Goal: Information Seeking & Learning: Learn about a topic

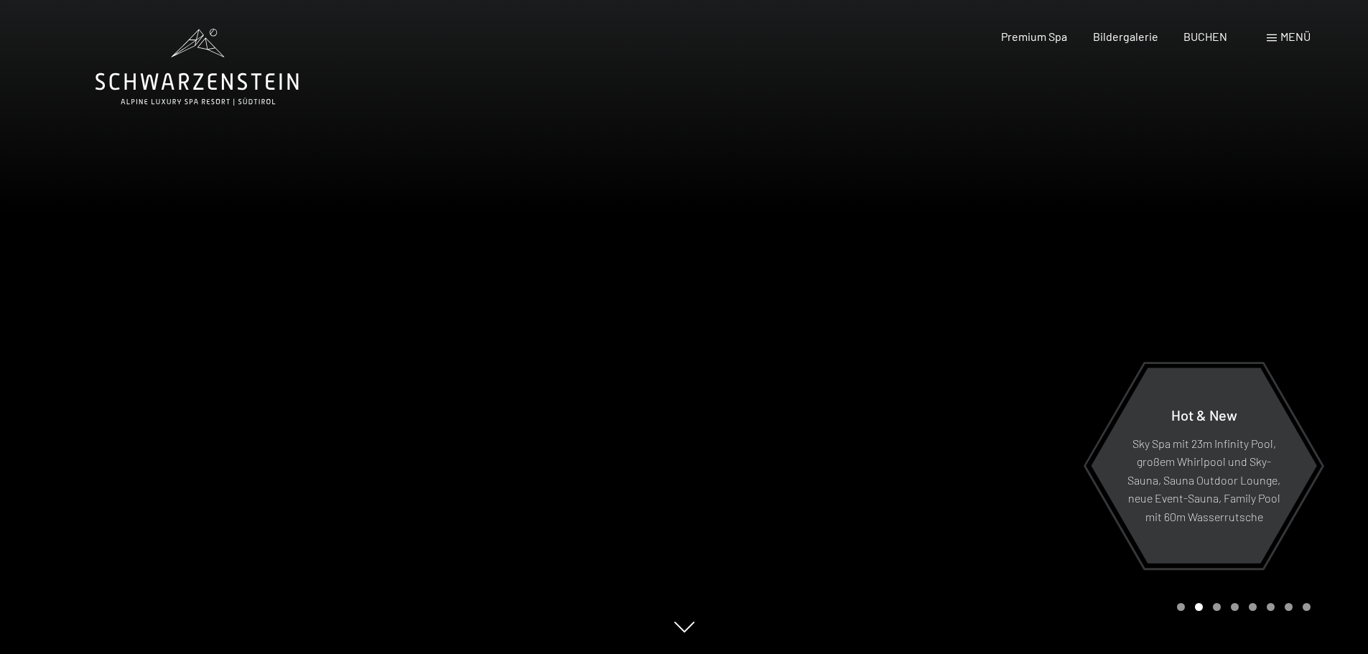
click at [101, 354] on div at bounding box center [342, 327] width 685 height 654
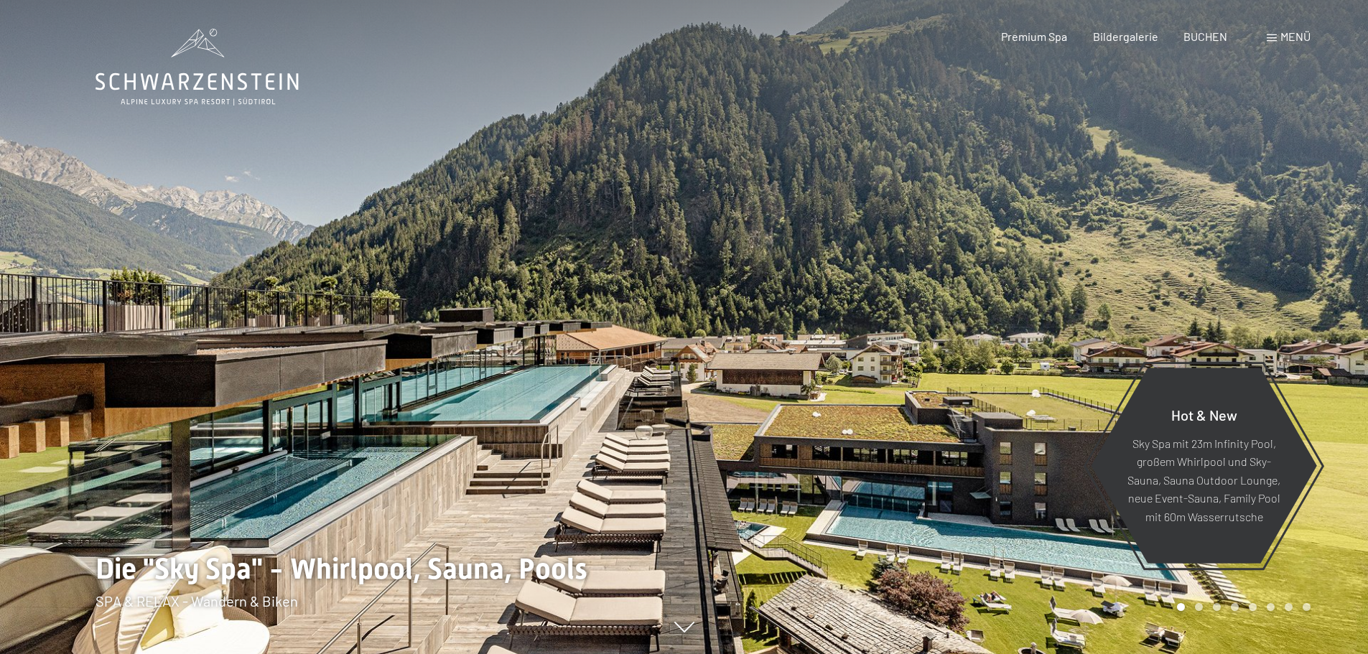
click at [1347, 410] on div at bounding box center [1027, 327] width 685 height 654
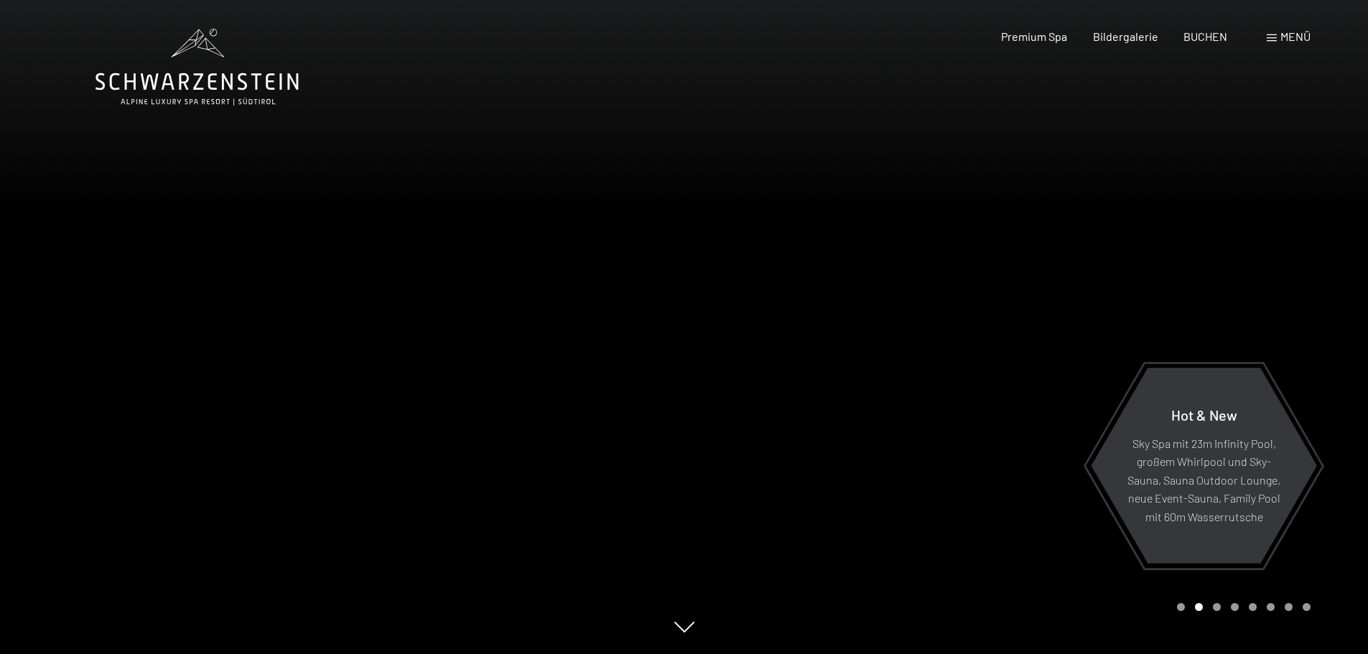
click at [1339, 325] on div at bounding box center [1027, 327] width 685 height 654
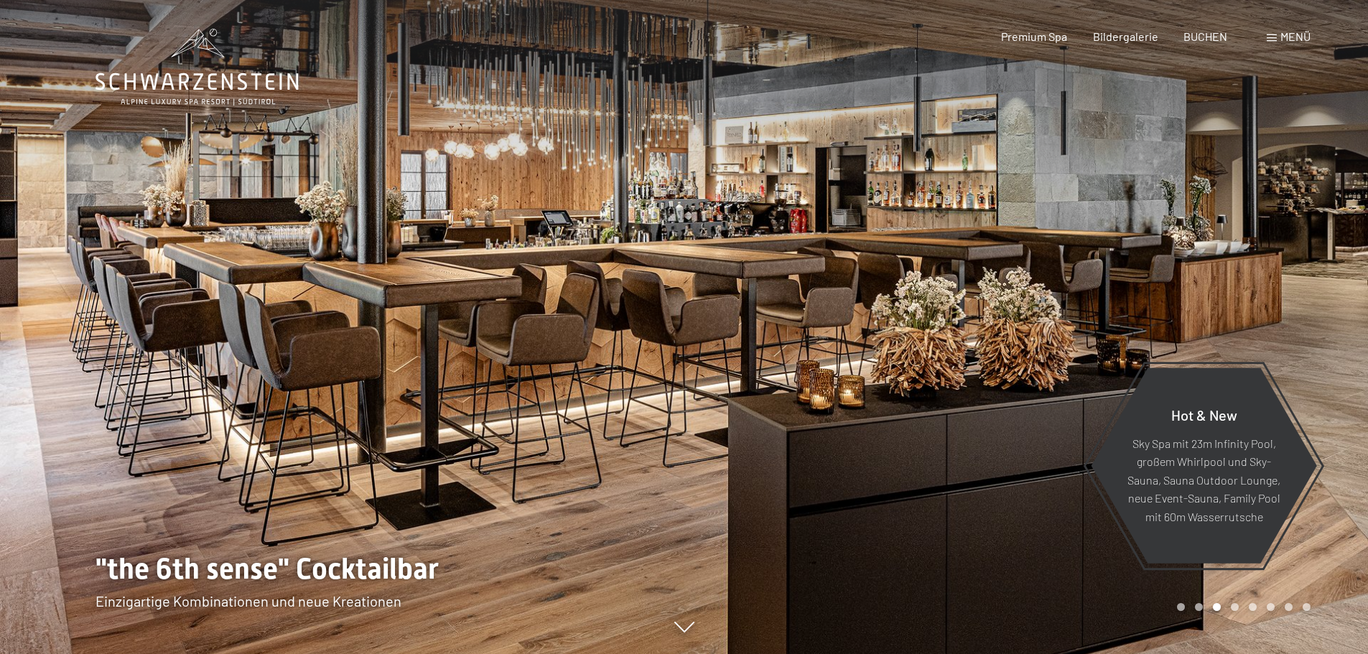
click at [1278, 34] on div "Menü" at bounding box center [1289, 37] width 44 height 16
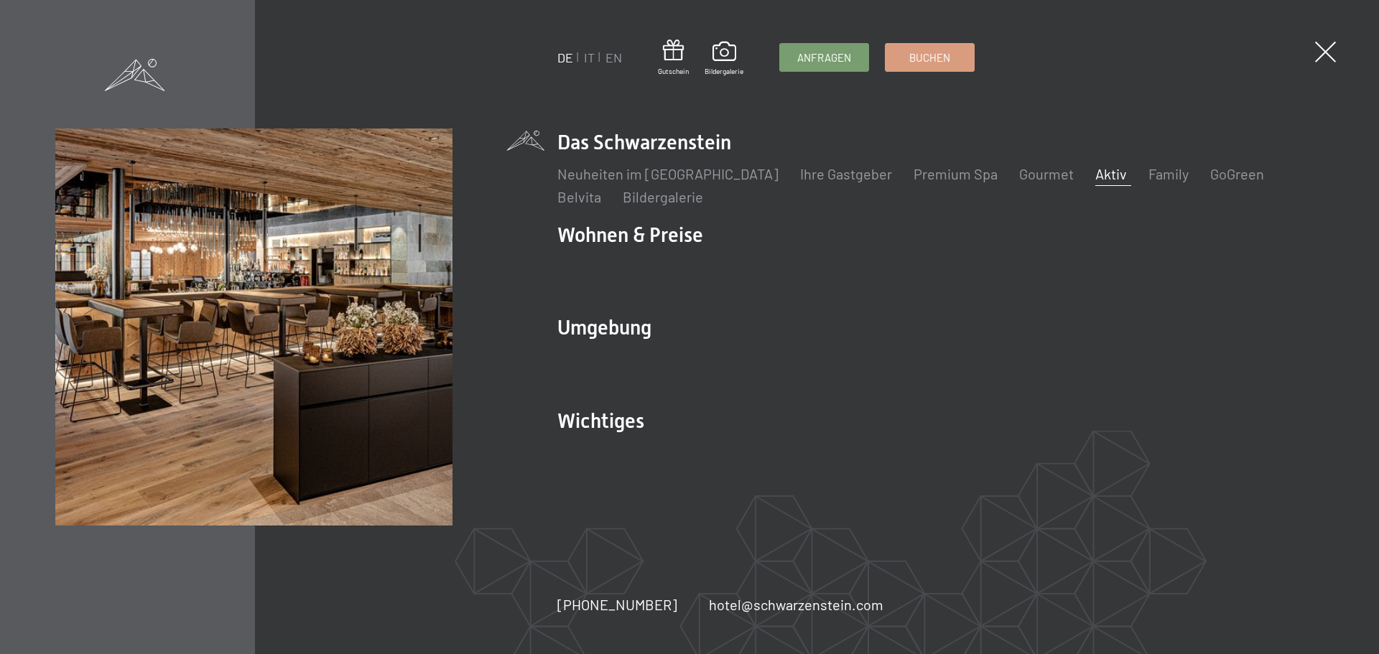
click at [1095, 173] on link "Aktiv" at bounding box center [1111, 173] width 32 height 17
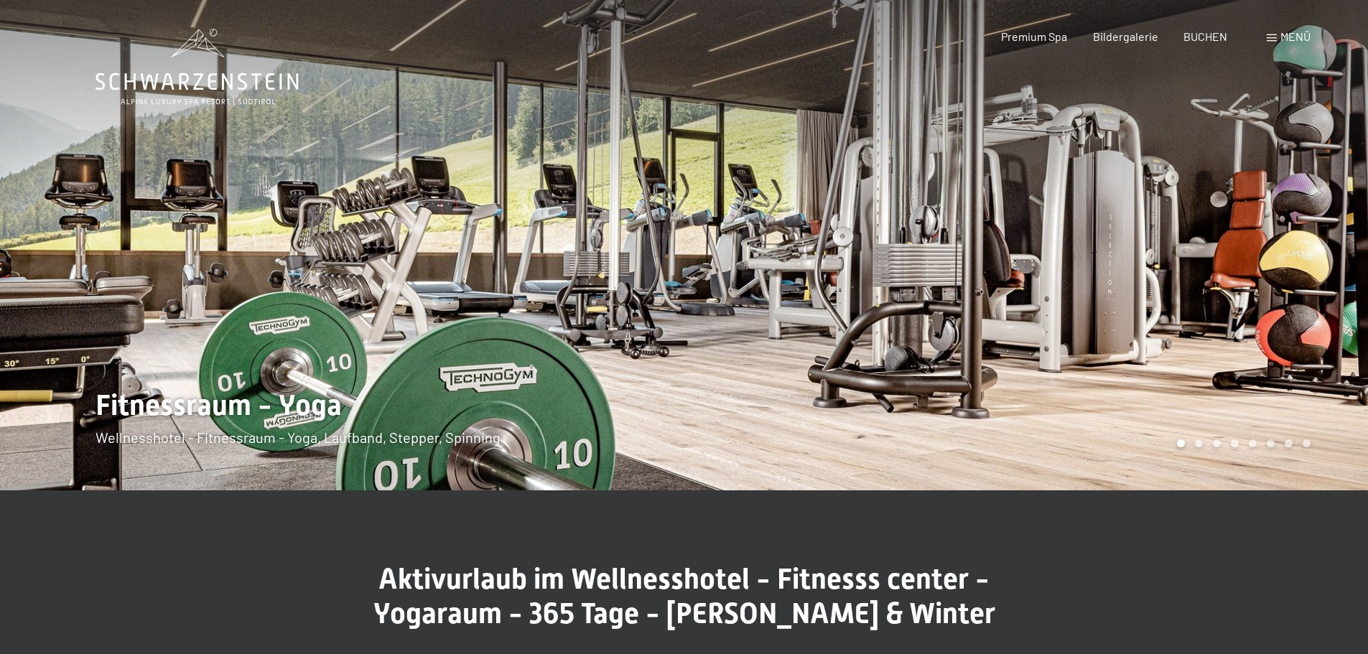
click at [1315, 223] on div at bounding box center [1027, 245] width 685 height 491
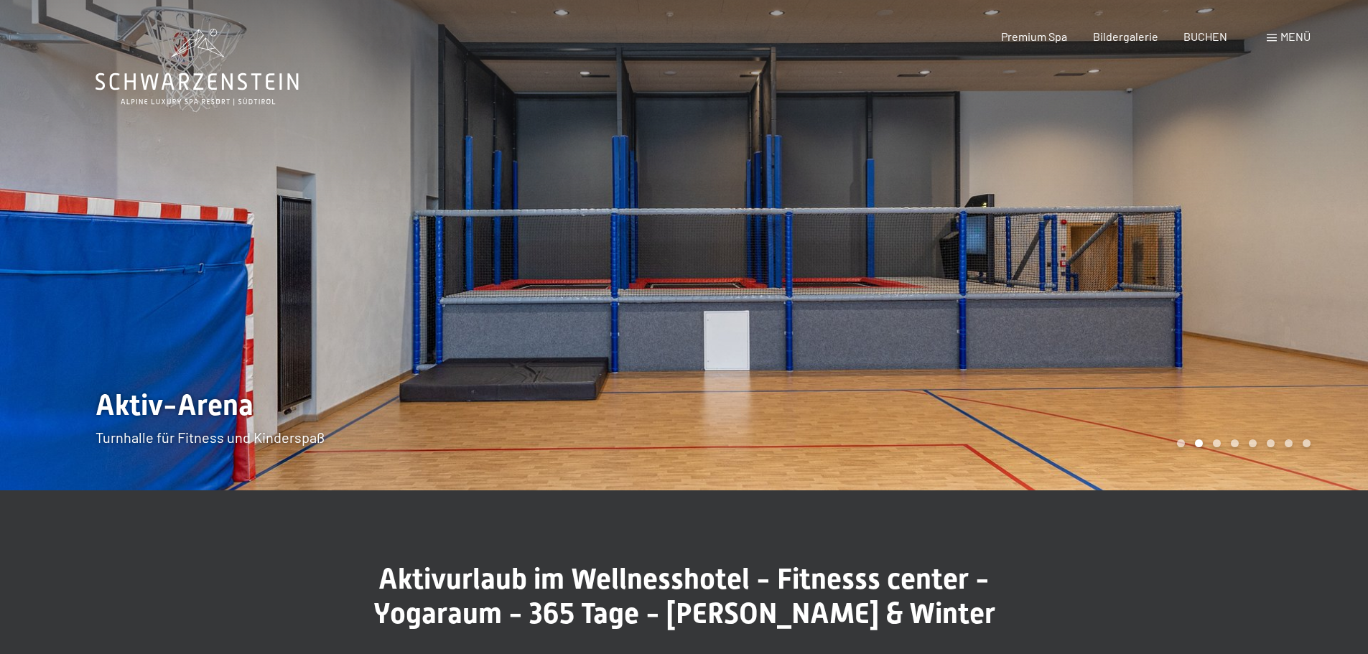
click at [1314, 223] on div at bounding box center [1027, 245] width 685 height 491
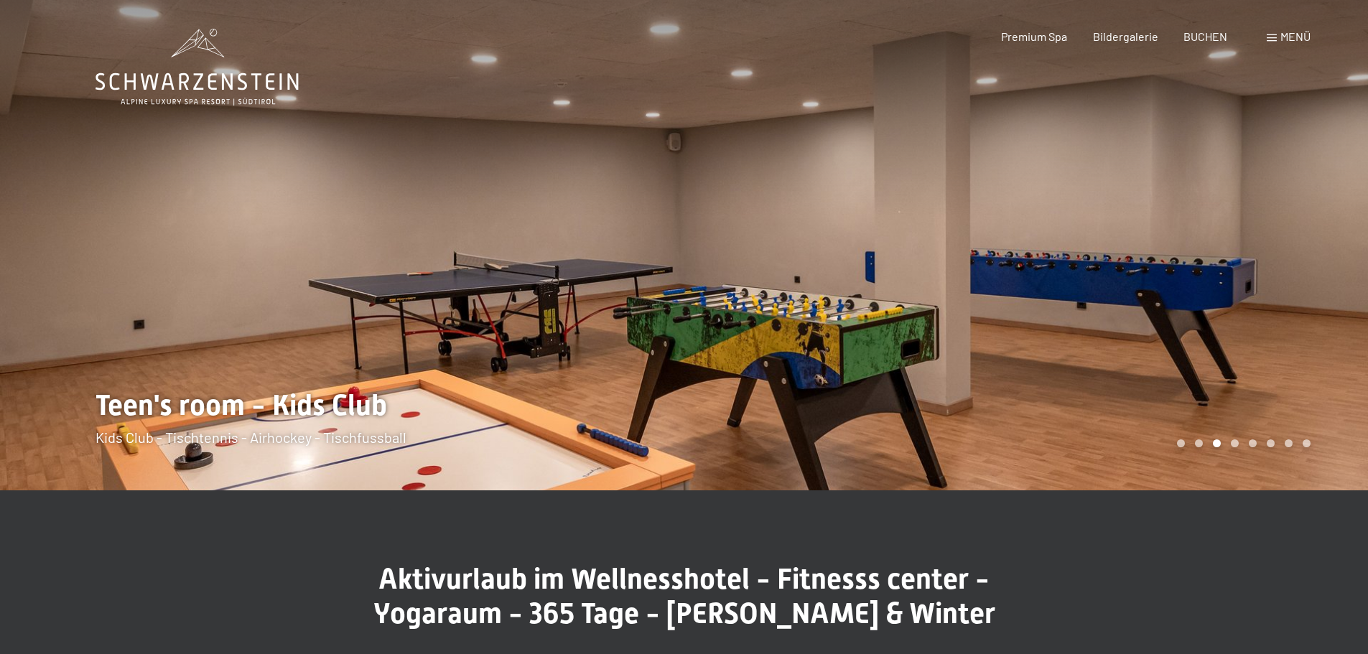
click at [1314, 223] on div at bounding box center [1027, 245] width 685 height 491
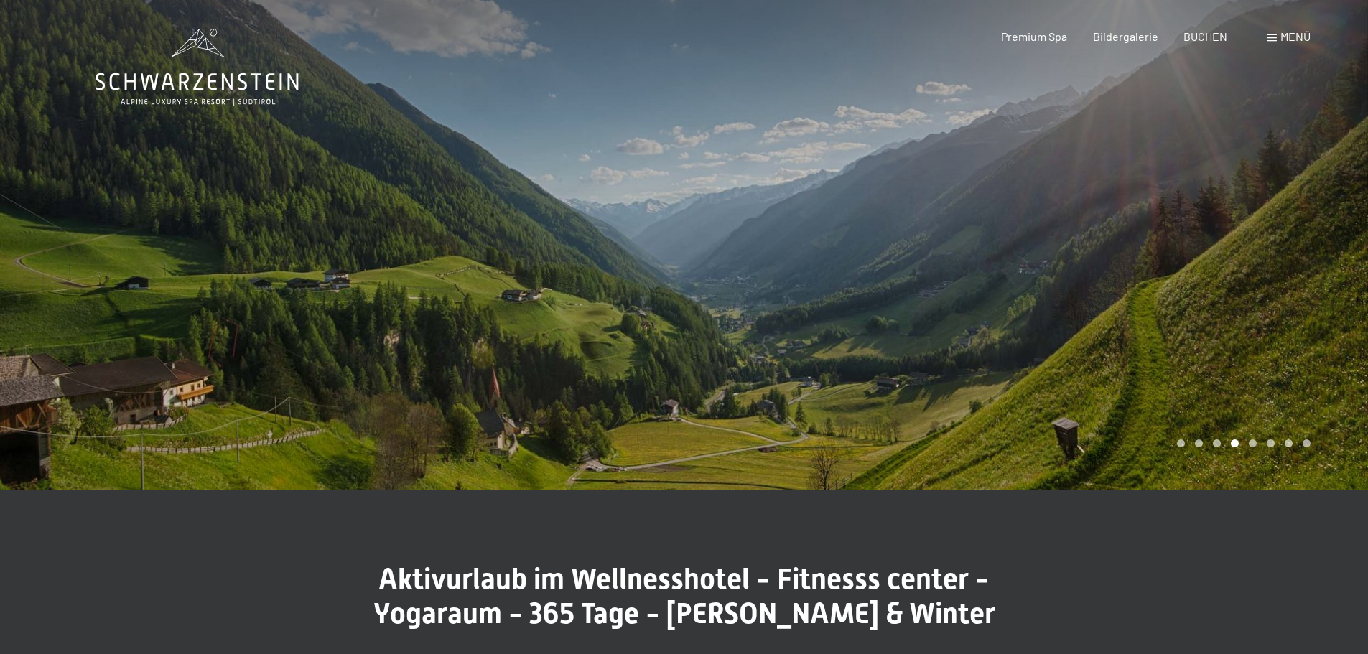
click at [1313, 223] on div at bounding box center [1027, 245] width 685 height 491
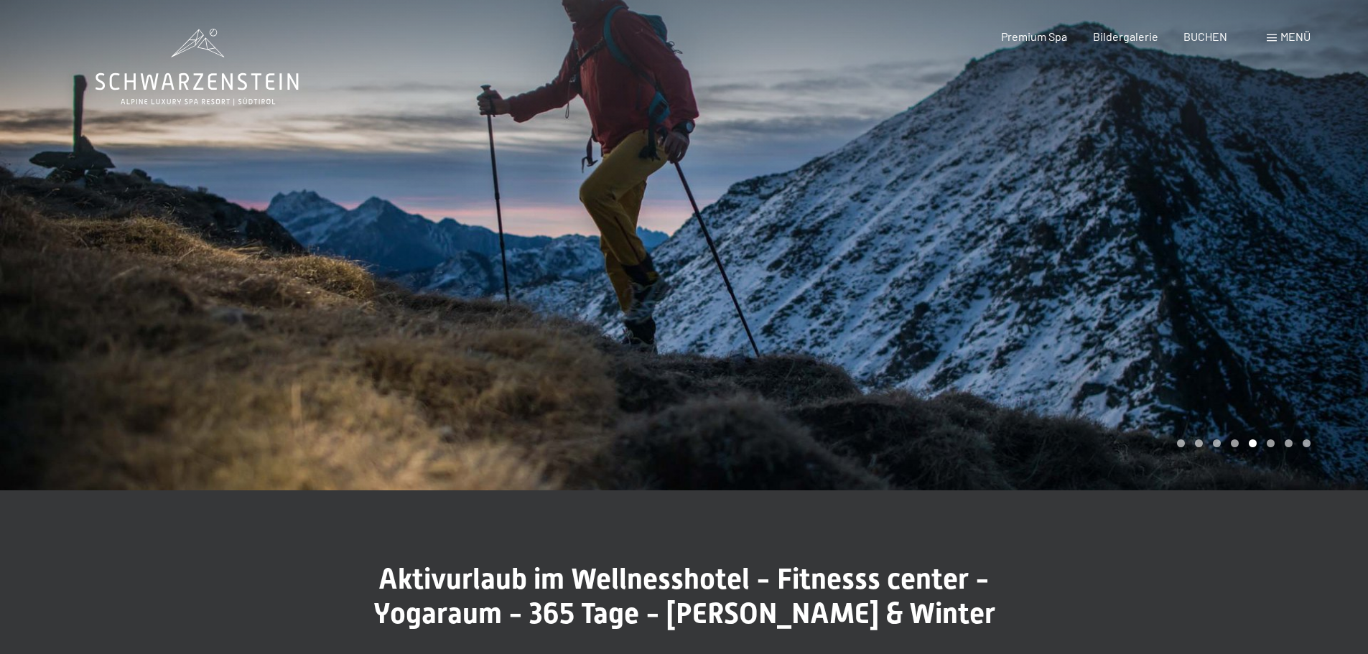
click at [1313, 223] on div at bounding box center [1027, 245] width 685 height 491
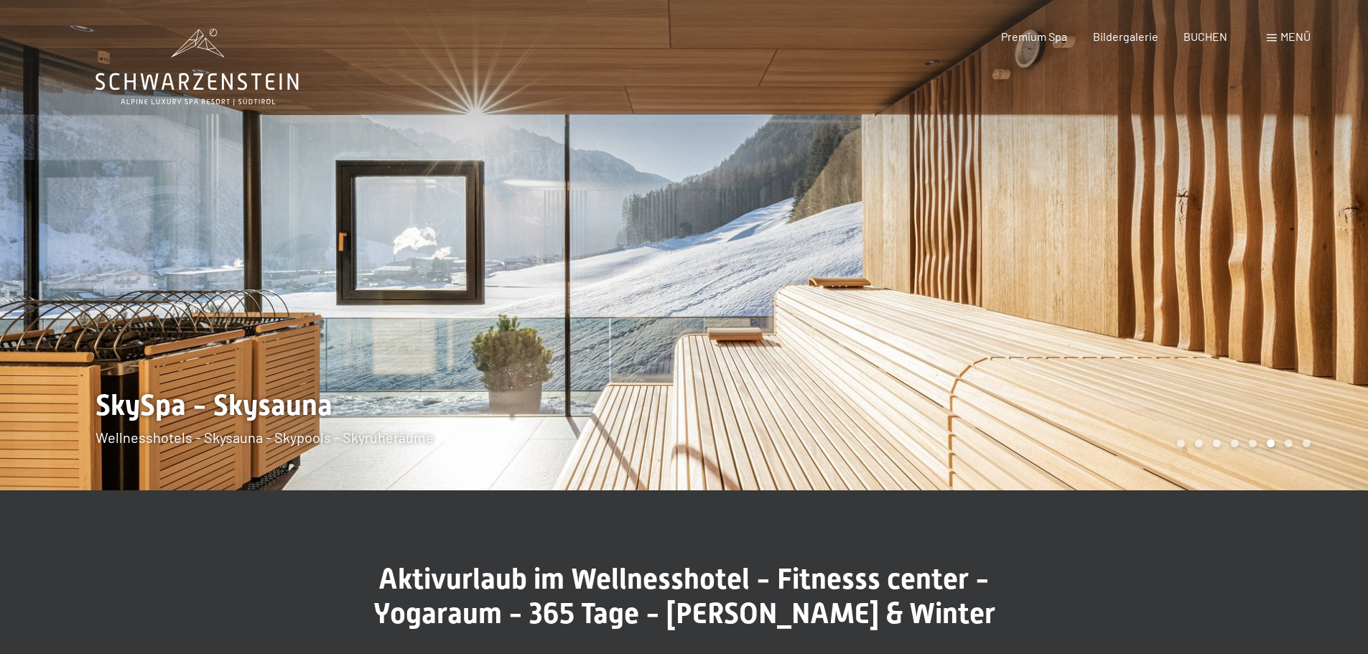
click at [1313, 223] on div at bounding box center [1027, 245] width 685 height 491
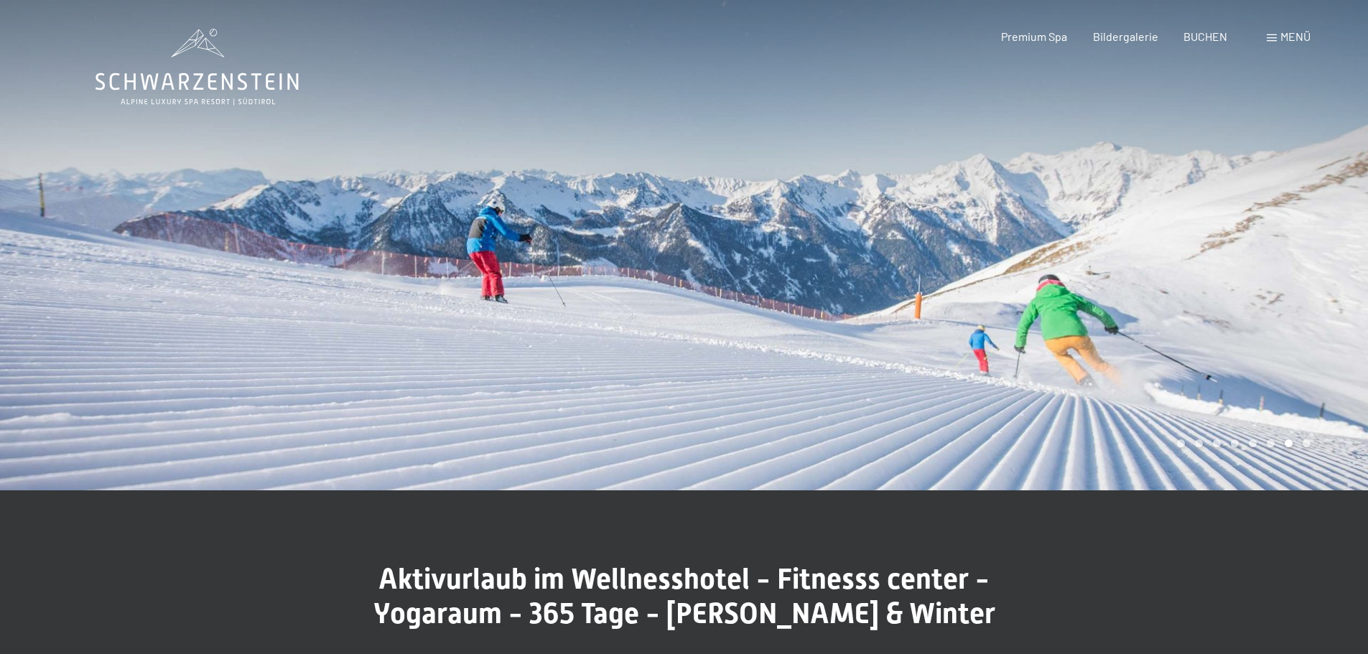
click at [1313, 223] on div at bounding box center [1027, 245] width 685 height 491
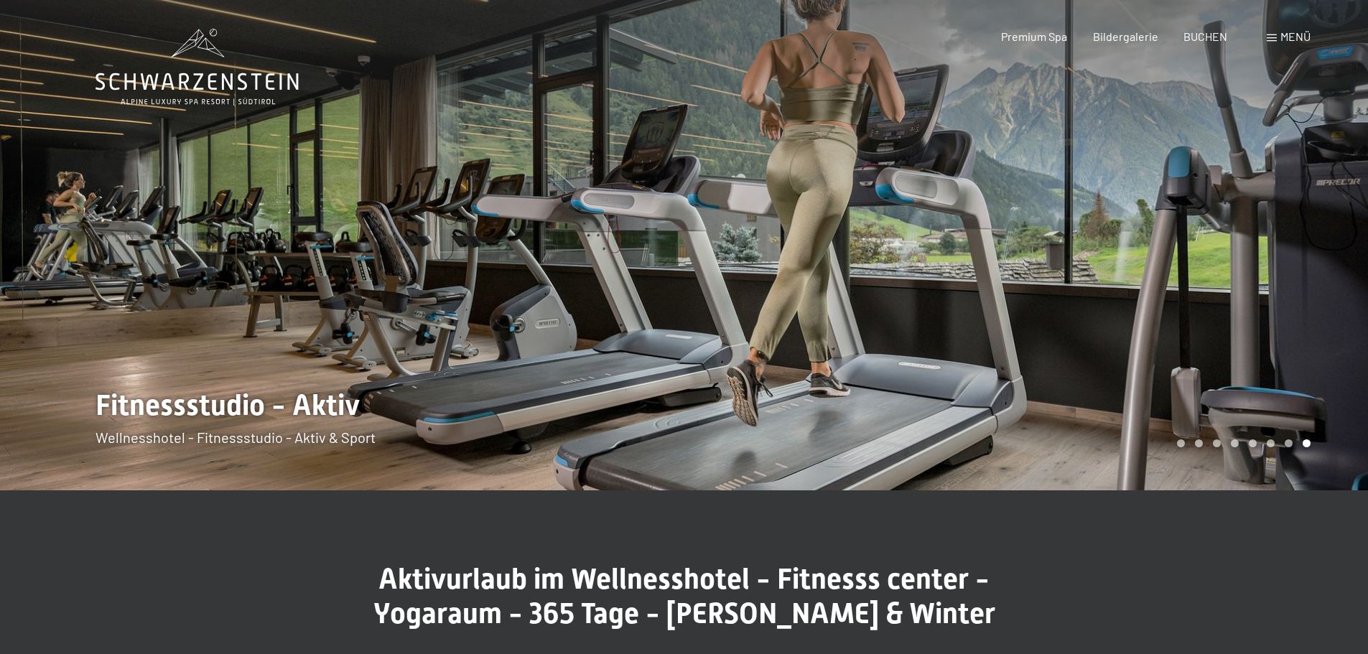
click at [92, 264] on div at bounding box center [342, 245] width 685 height 491
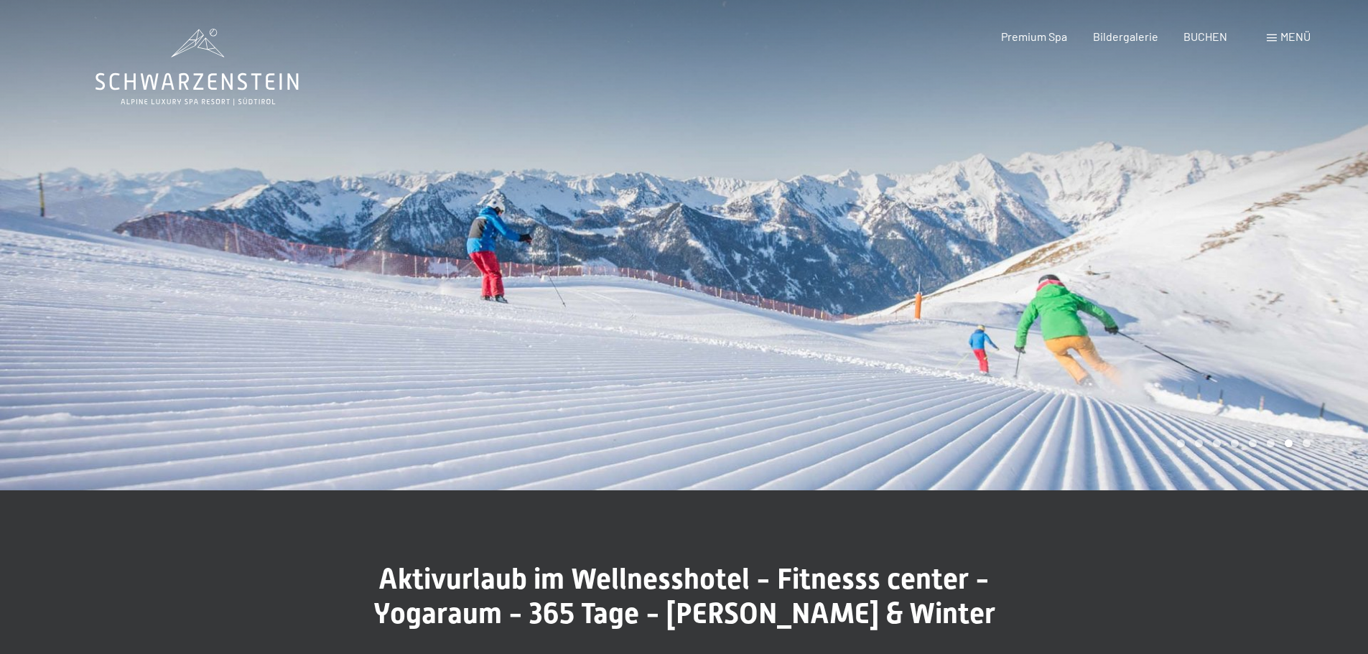
click at [1297, 273] on div at bounding box center [1027, 245] width 685 height 491
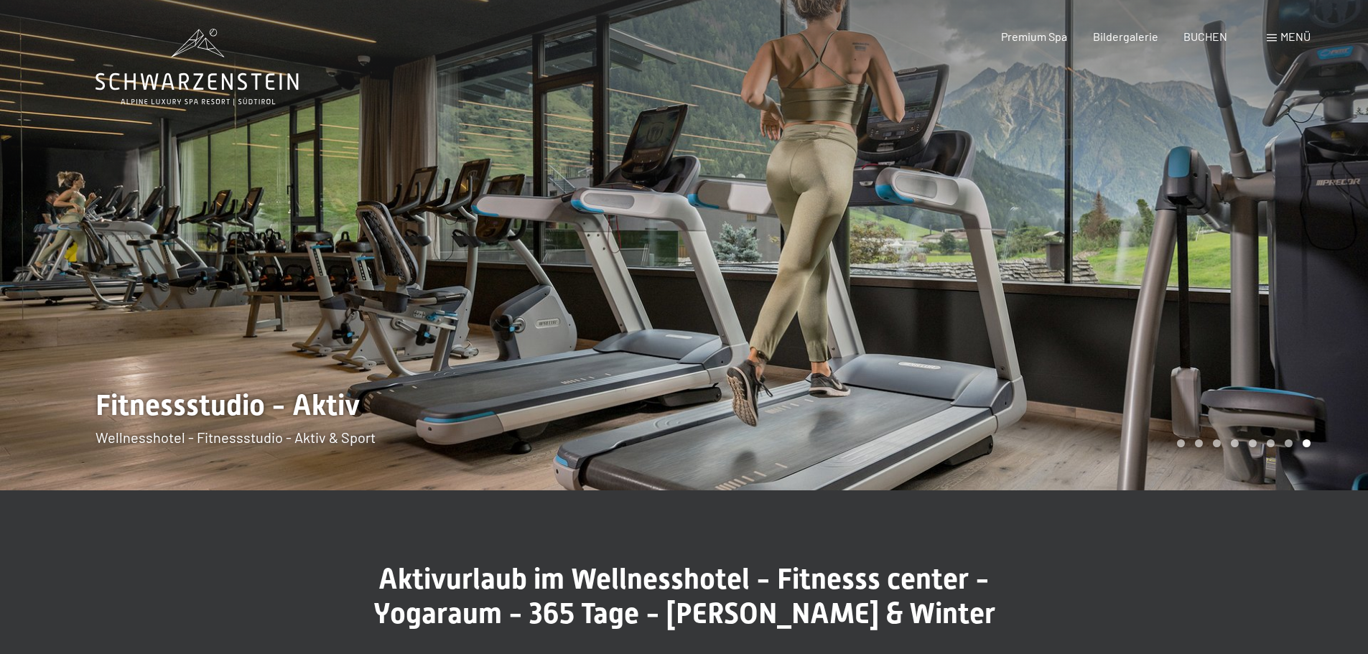
click at [1297, 273] on div at bounding box center [1027, 245] width 685 height 491
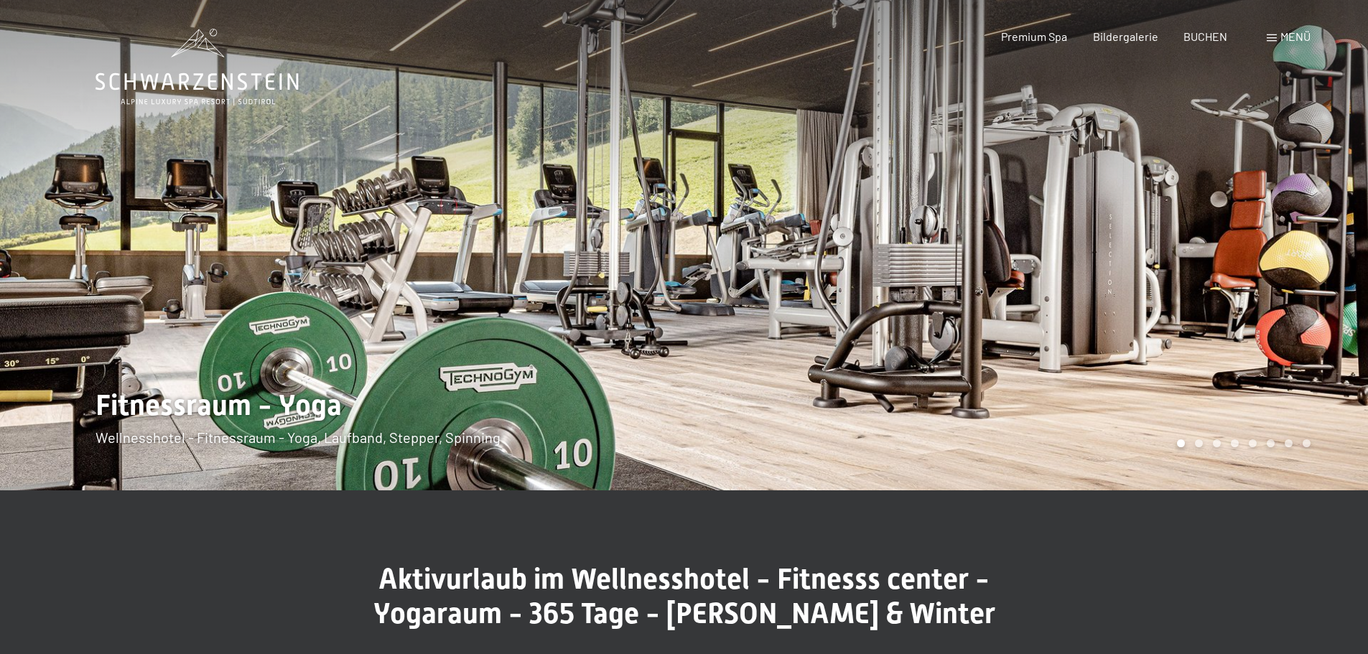
click at [1297, 273] on div at bounding box center [1027, 245] width 685 height 491
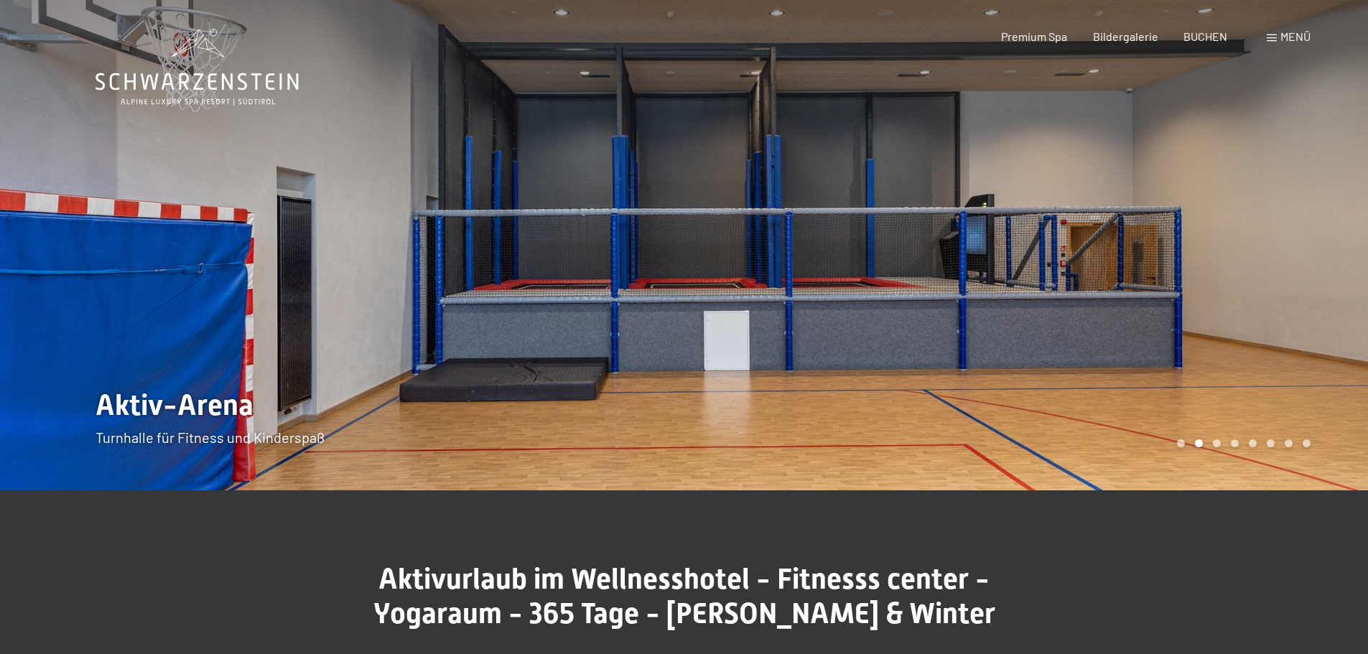
click at [1297, 273] on div at bounding box center [1027, 245] width 685 height 491
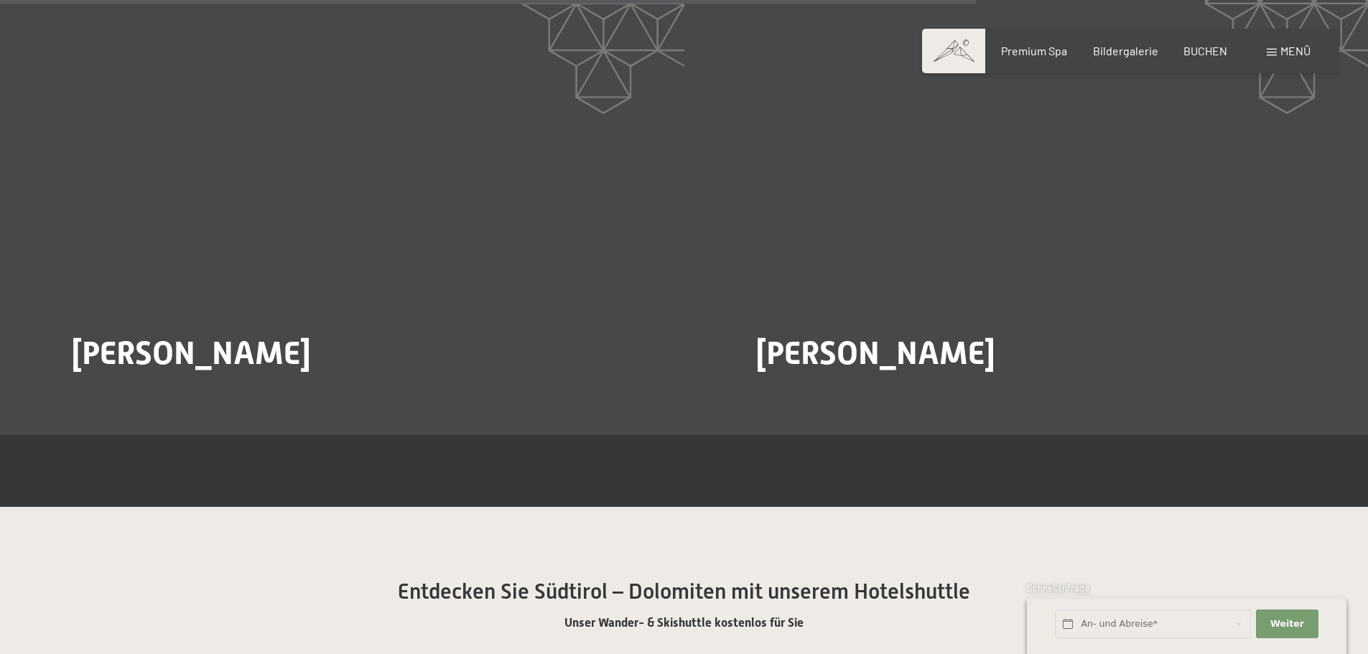
scroll to position [2801, 0]
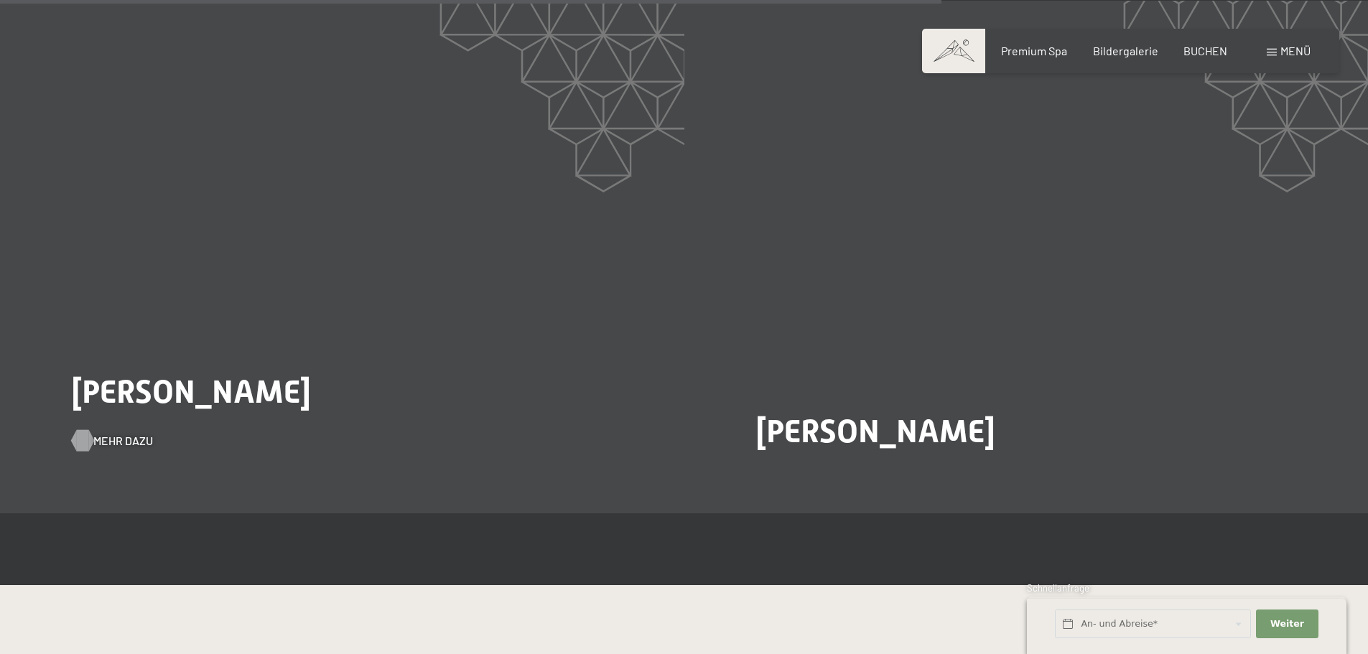
click at [124, 433] on span "Mehr dazu" at bounding box center [123, 441] width 60 height 16
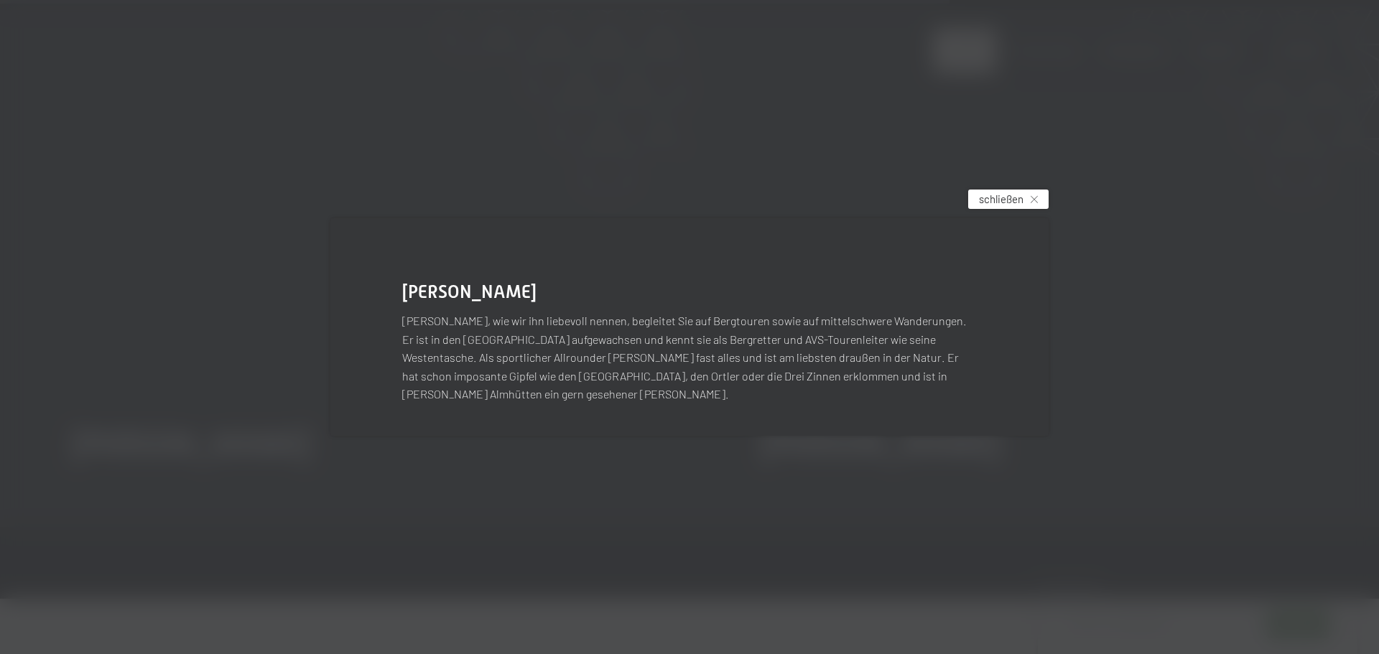
click at [1002, 207] on span "schließen" at bounding box center [1001, 199] width 45 height 15
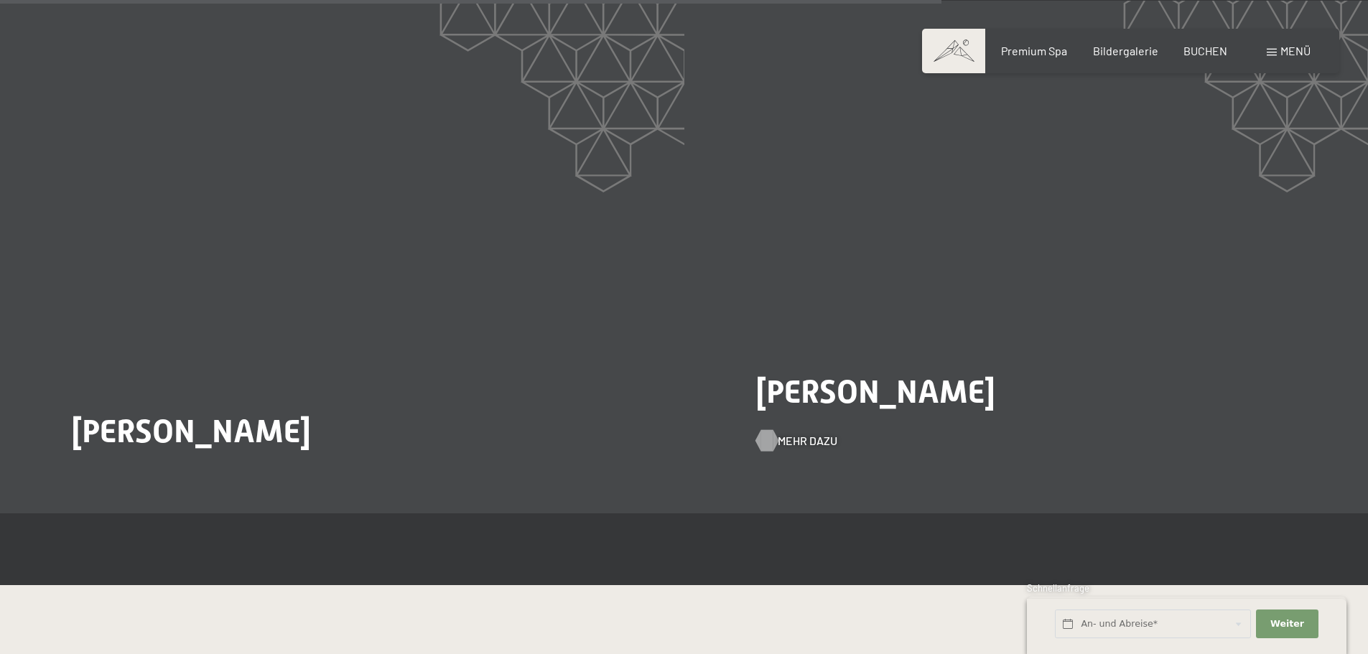
click at [764, 430] on div at bounding box center [767, 441] width 12 height 22
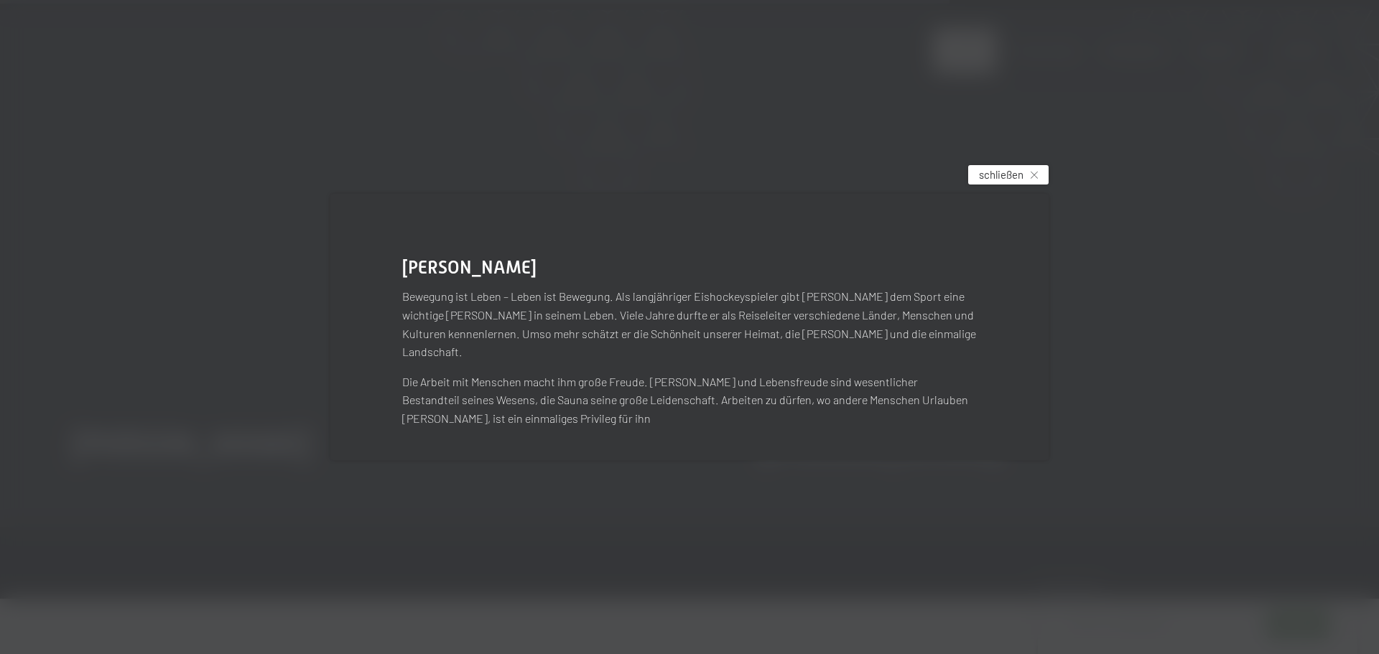
click at [1032, 179] on icon at bounding box center [1034, 175] width 7 height 7
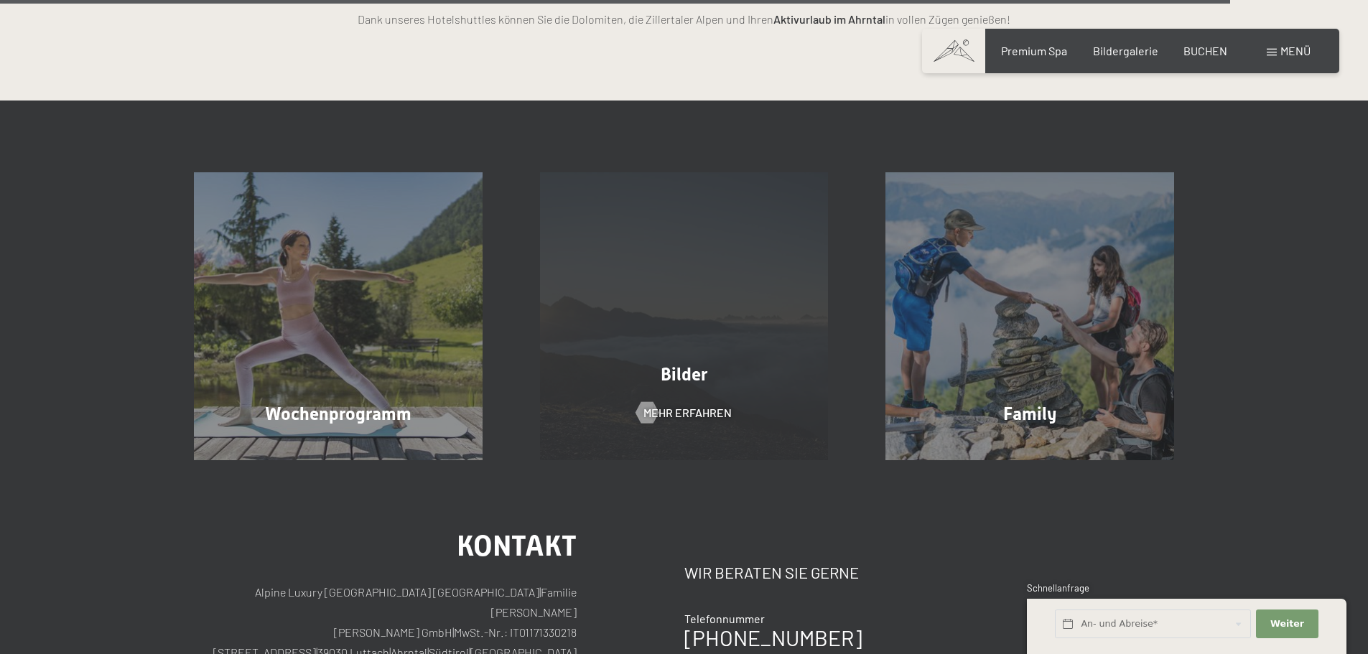
scroll to position [3735, 0]
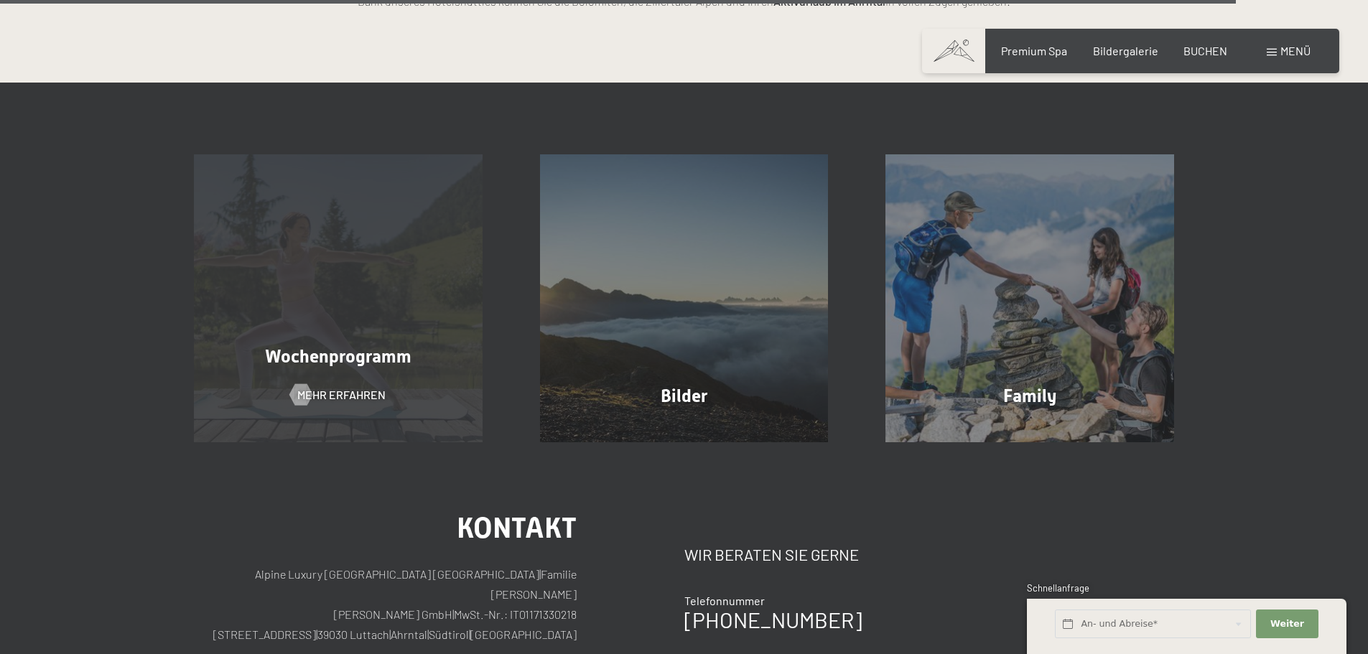
click at [356, 230] on div "Wochenprogramm Mehr erfahren" at bounding box center [338, 298] width 346 height 289
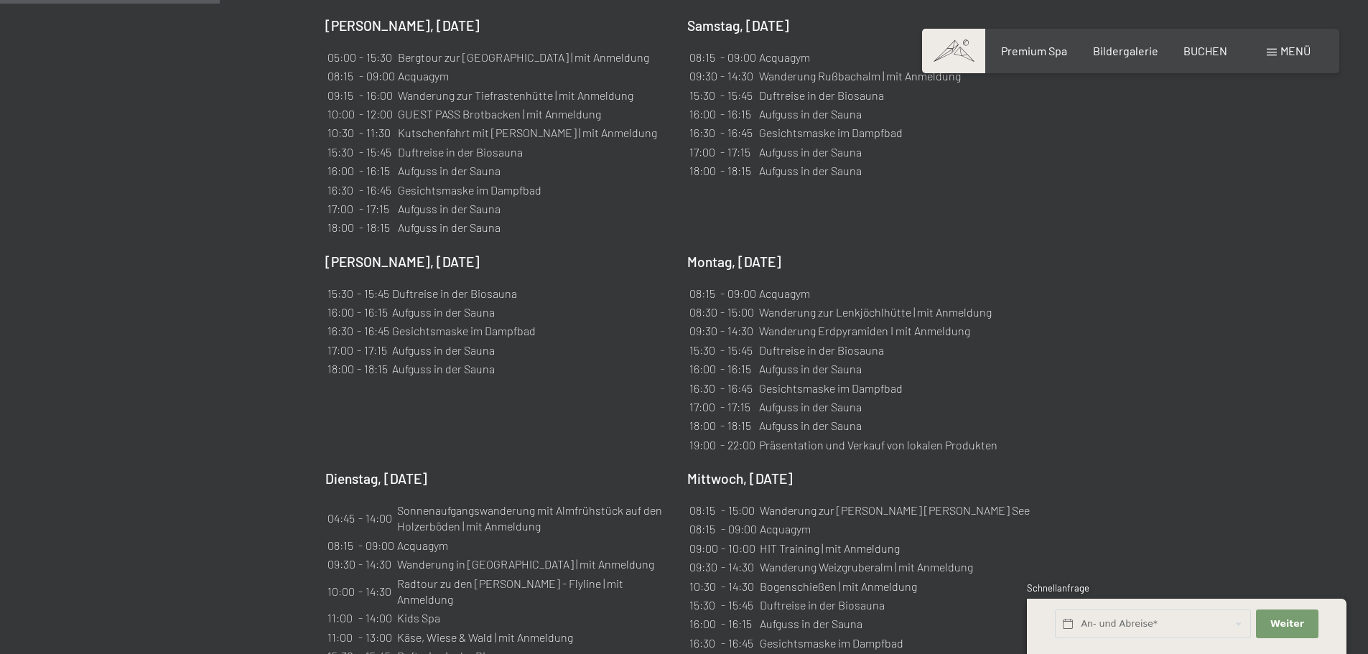
scroll to position [1077, 0]
